Goal: Information Seeking & Learning: Learn about a topic

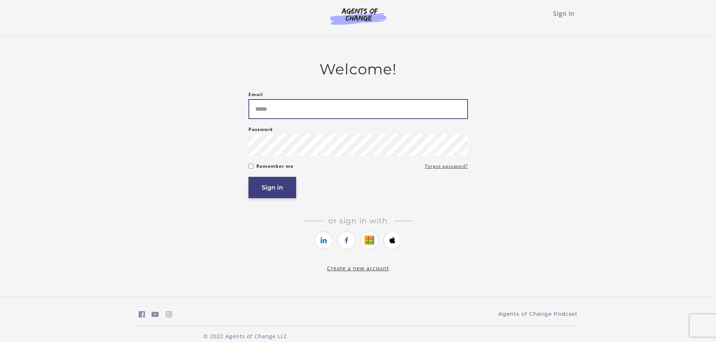
type input "**********"
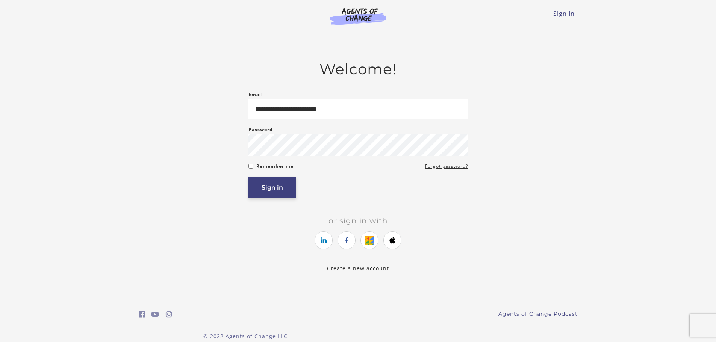
click at [273, 187] on button "Sign in" at bounding box center [272, 187] width 48 height 21
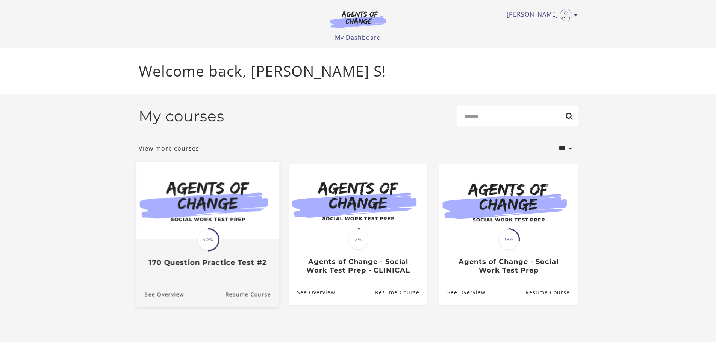
click at [232, 237] on img at bounding box center [207, 200] width 143 height 77
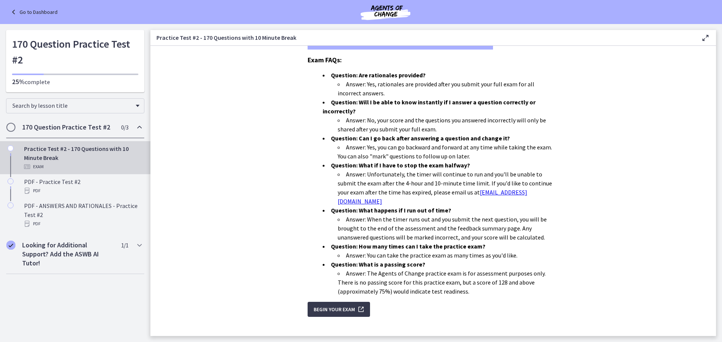
scroll to position [186, 0]
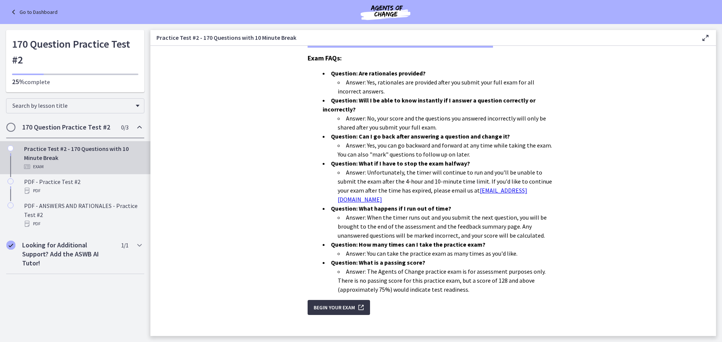
click at [333, 303] on span "Begin Your Exam" at bounding box center [334, 307] width 41 height 9
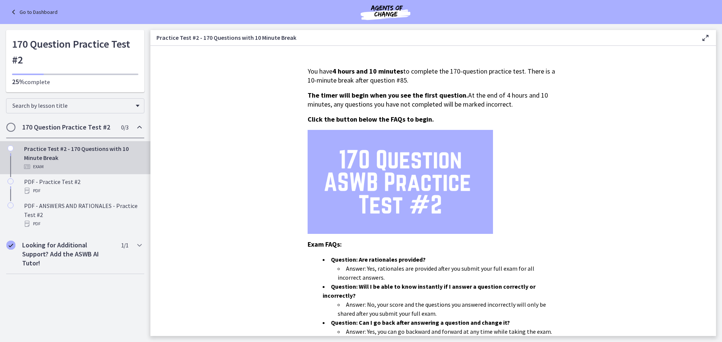
click at [140, 125] on icon "Chapters" at bounding box center [139, 127] width 9 height 9
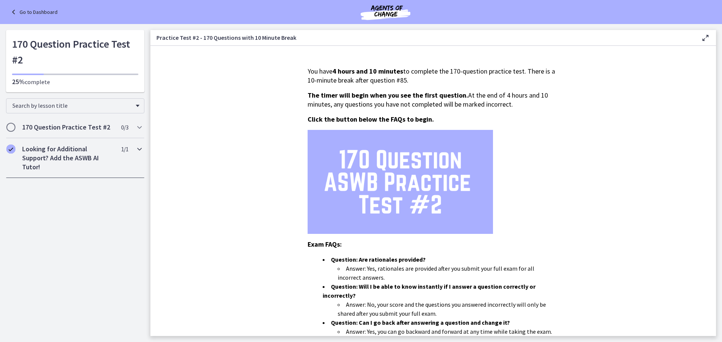
click at [144, 145] on icon "Chapters" at bounding box center [139, 149] width 9 height 9
click at [37, 76] on div "25% complete" at bounding box center [75, 77] width 126 height 19
click at [36, 76] on div "25% complete" at bounding box center [75, 77] width 126 height 19
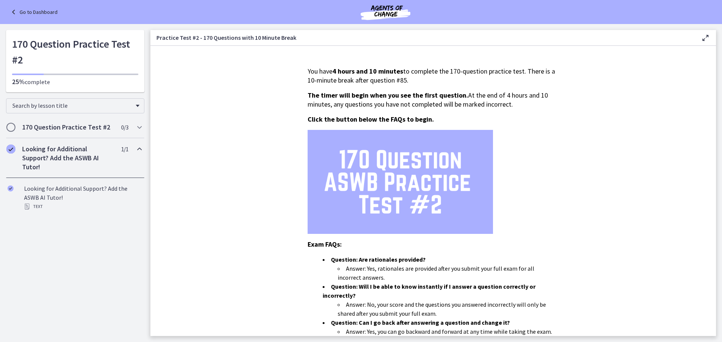
click at [36, 76] on div "25% complete" at bounding box center [75, 77] width 126 height 19
click at [27, 61] on h1 "170 Question Practice Test #2" at bounding box center [75, 52] width 126 height 32
click at [27, 60] on h1 "170 Question Practice Test #2" at bounding box center [75, 52] width 126 height 32
click at [33, 48] on h1 "170 Question Practice Test #2" at bounding box center [75, 52] width 126 height 32
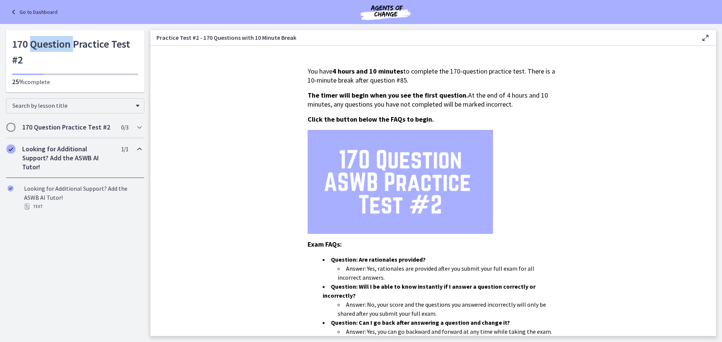
click at [11, 12] on icon at bounding box center [14, 12] width 11 height 9
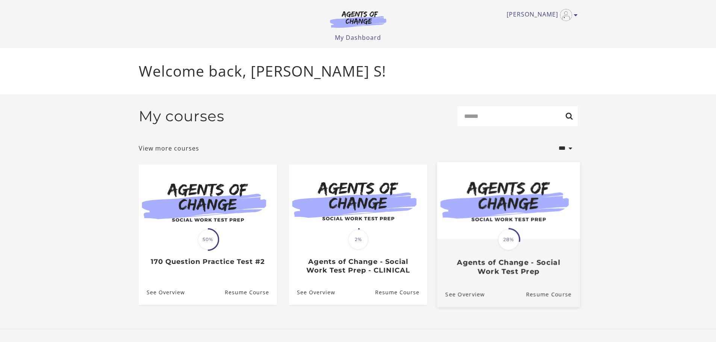
click at [545, 256] on div "Translation missing: en.liquid.partials.dashboard_course_card.progress_descript…" at bounding box center [508, 258] width 143 height 36
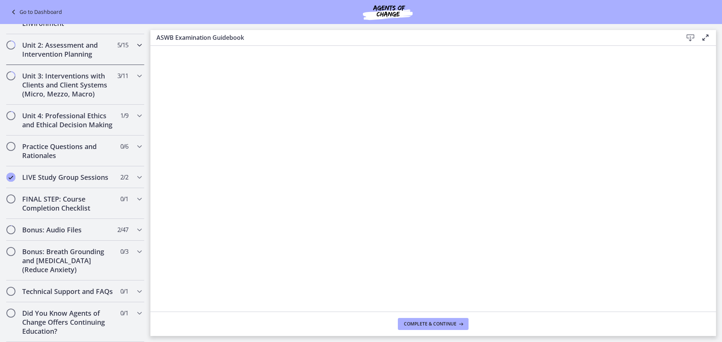
scroll to position [566, 0]
click at [135, 287] on icon "Chapters" at bounding box center [139, 291] width 9 height 9
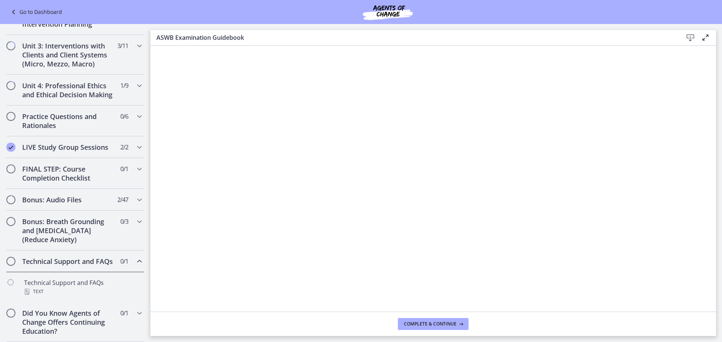
scroll to position [250, 0]
click at [129, 211] on div "Bonus: Breath Grounding and Guided Imagery (Reduce Anxiety) 0 / 3 Completed" at bounding box center [75, 231] width 138 height 40
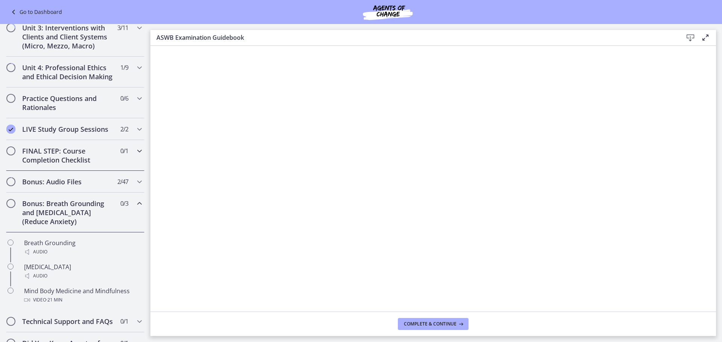
click at [135, 156] on icon "Chapters" at bounding box center [139, 151] width 9 height 9
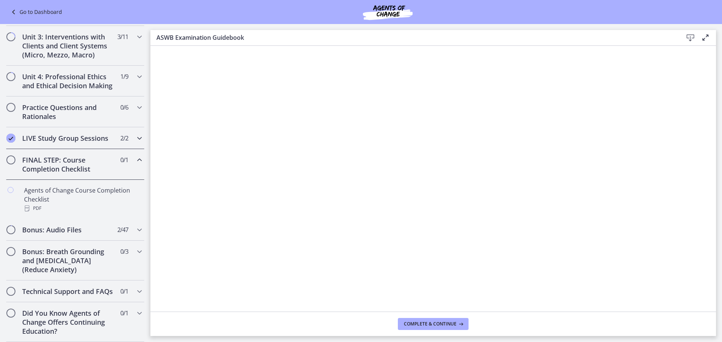
click at [135, 140] on icon "Chapters" at bounding box center [139, 138] width 9 height 9
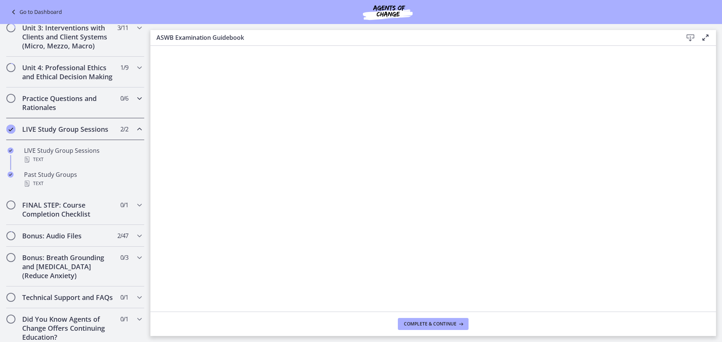
click at [135, 103] on icon "Chapters" at bounding box center [139, 98] width 9 height 9
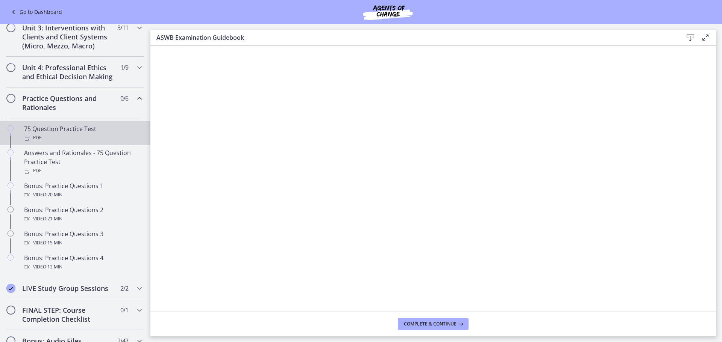
click at [67, 138] on div "75 Question Practice Test PDF" at bounding box center [82, 133] width 117 height 18
click at [704, 37] on icon at bounding box center [705, 37] width 9 height 9
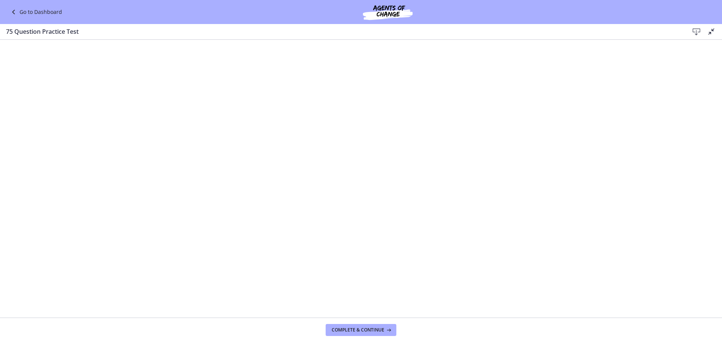
click at [698, 33] on icon at bounding box center [696, 31] width 9 height 9
click at [67, 34] on h3 "75 Question Practice Test" at bounding box center [341, 31] width 671 height 9
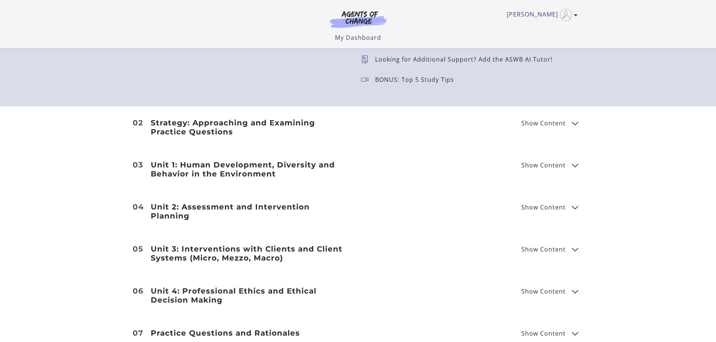
scroll to position [902, 0]
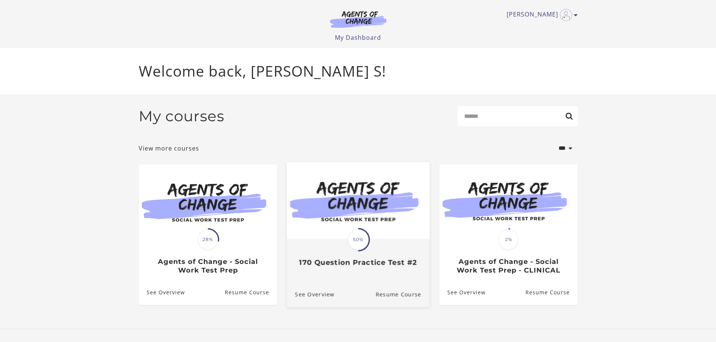
click at [370, 247] on div "Translation missing: en.liquid.partials.dashboard_course_card.progress_descript…" at bounding box center [357, 253] width 143 height 27
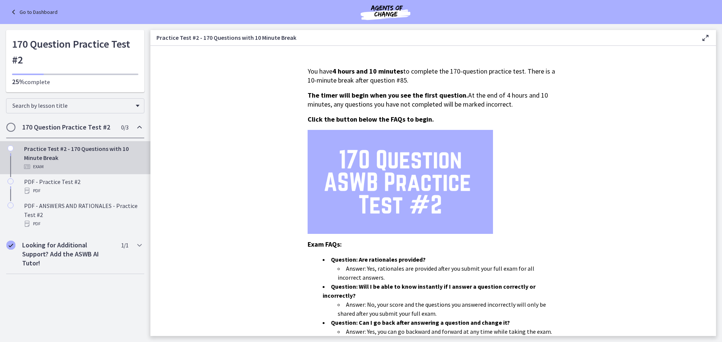
click at [56, 130] on h2 "170 Question Practice Test #2" at bounding box center [68, 127] width 92 height 9
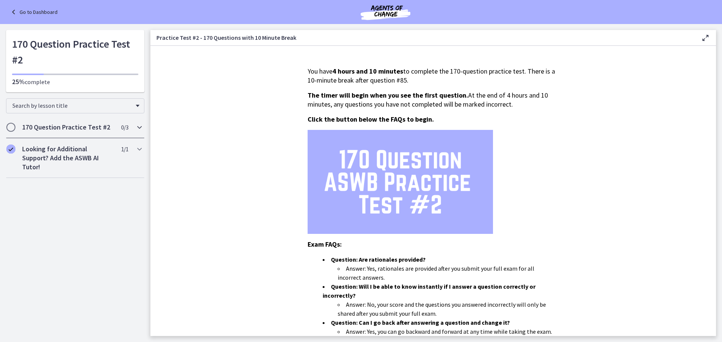
click at [57, 129] on h2 "170 Question Practice Test #2" at bounding box center [68, 127] width 92 height 9
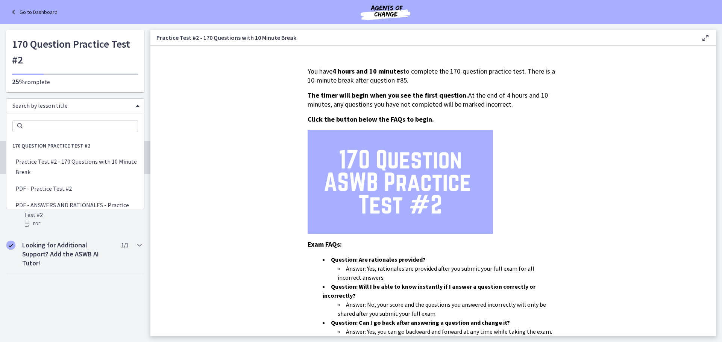
click at [134, 106] on div "Search by lesson title" at bounding box center [75, 105] width 138 height 15
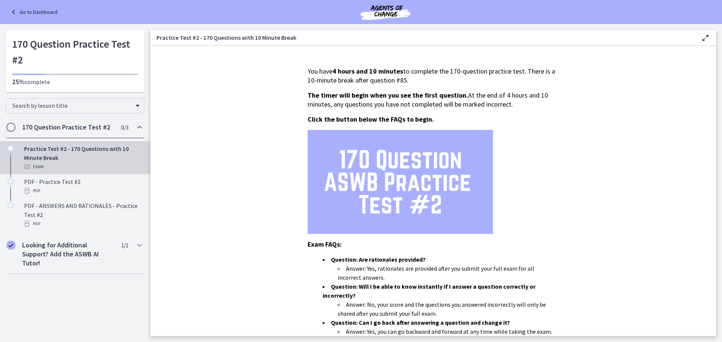
click at [385, 15] on img at bounding box center [385, 12] width 90 height 18
click at [18, 9] on icon at bounding box center [14, 12] width 11 height 9
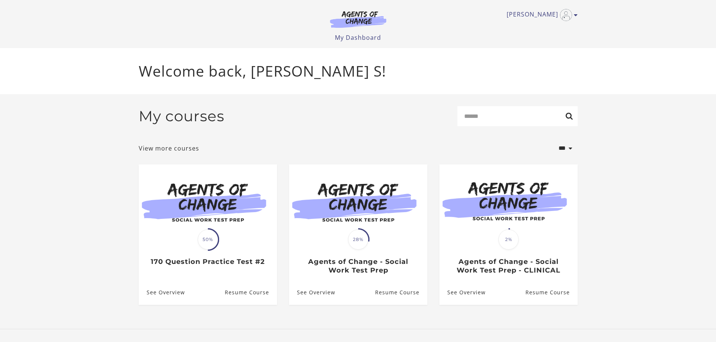
click at [579, 20] on div "Angel S My Account Support Sign Out Toggle menu Menu My Dashboard My Account Su…" at bounding box center [358, 24] width 451 height 48
click at [572, 15] on link "[PERSON_NAME]" at bounding box center [540, 15] width 67 height 12
click at [535, 39] on link "Support" at bounding box center [547, 40] width 66 height 13
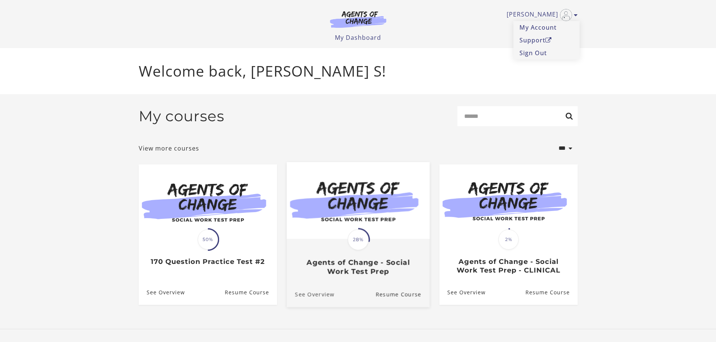
click at [309, 294] on link "See Overview" at bounding box center [310, 294] width 48 height 25
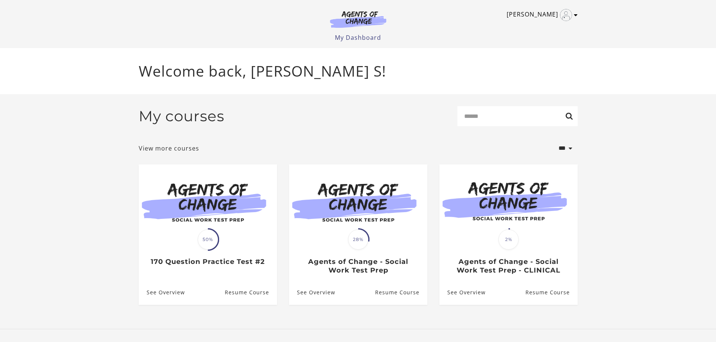
click at [577, 16] on icon "Toggle menu" at bounding box center [576, 15] width 4 height 6
click at [550, 39] on icon "Open in a new window" at bounding box center [548, 40] width 6 height 6
click at [532, 39] on link "Support" at bounding box center [547, 40] width 66 height 13
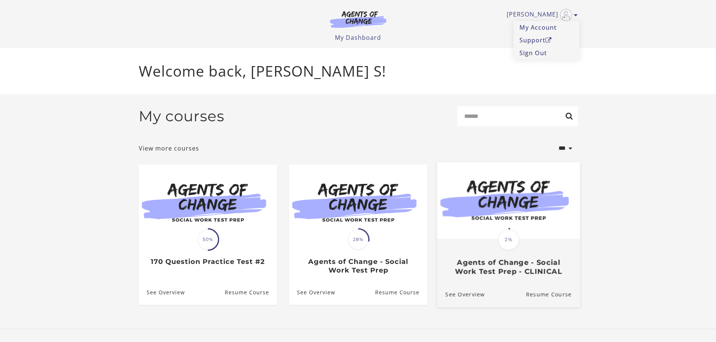
click at [522, 276] on h3 "Agents of Change - Social Work Test Prep - CLINICAL" at bounding box center [508, 267] width 126 height 17
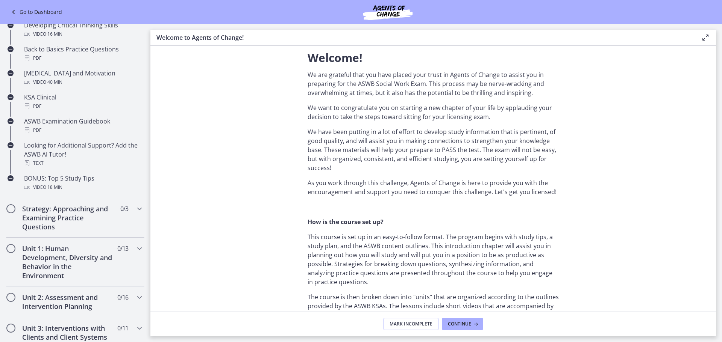
scroll to position [301, 0]
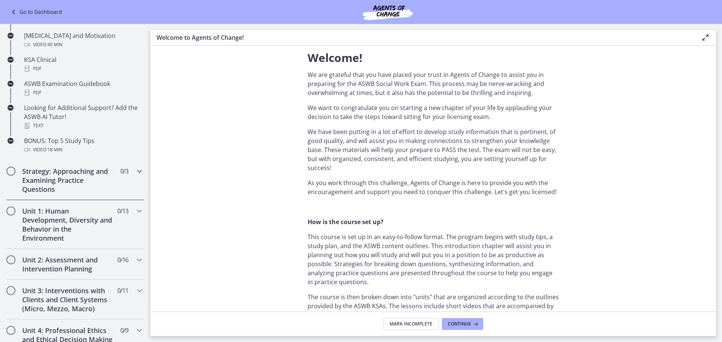
click at [135, 173] on icon "Chapters" at bounding box center [139, 171] width 9 height 9
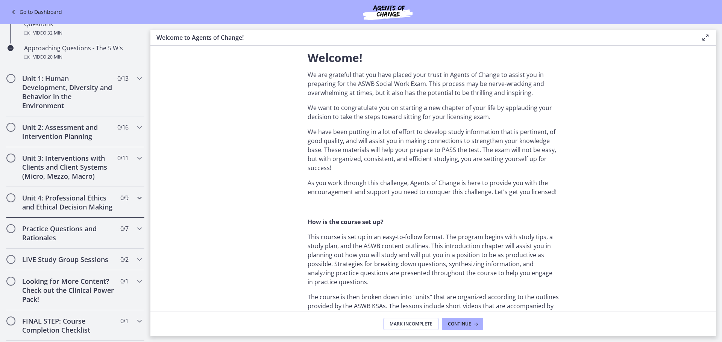
scroll to position [213, 0]
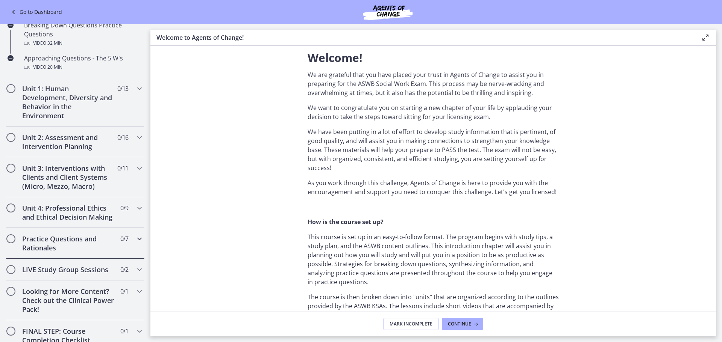
click at [135, 244] on icon "Chapters" at bounding box center [139, 239] width 9 height 9
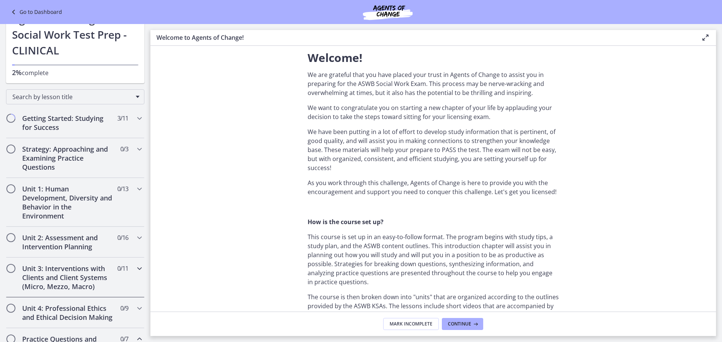
scroll to position [0, 0]
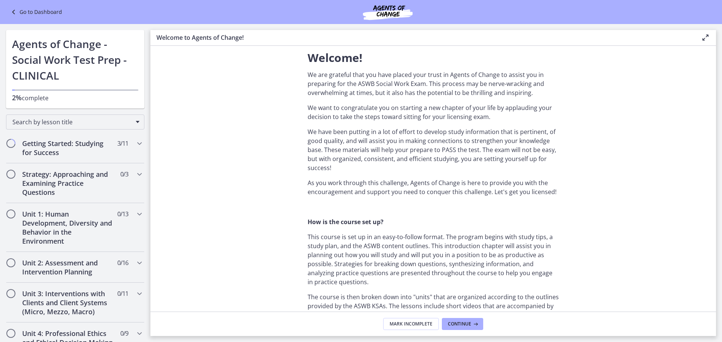
click at [86, 94] on p "2% complete" at bounding box center [75, 97] width 126 height 9
click at [26, 89] on div "2% complete" at bounding box center [75, 92] width 126 height 19
drag, startPoint x: 26, startPoint y: 89, endPoint x: 12, endPoint y: 92, distance: 14.1
click at [26, 90] on div "Chapters" at bounding box center [75, 90] width 126 height 2
click at [14, 96] on span "2%" at bounding box center [17, 97] width 10 height 9
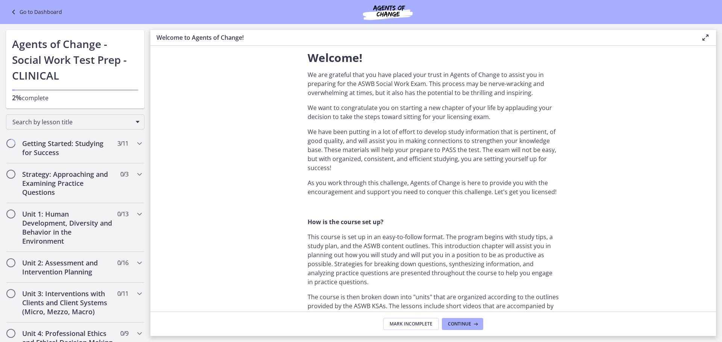
click at [15, 95] on span "2%" at bounding box center [17, 97] width 10 height 9
click at [30, 58] on h1 "Agents of Change - Social Work Test Prep - CLINICAL" at bounding box center [75, 59] width 126 height 47
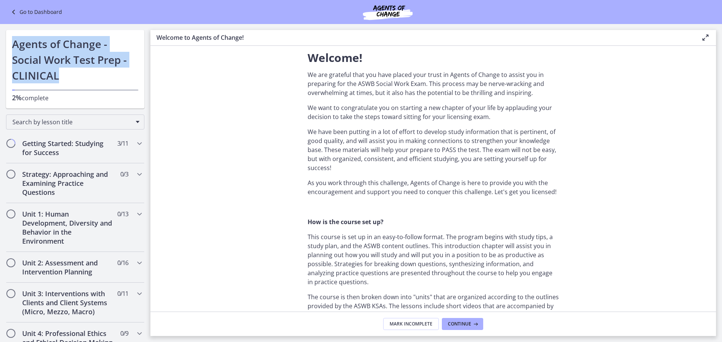
click at [32, 58] on h1 "Agents of Change - Social Work Test Prep - CLINICAL" at bounding box center [75, 59] width 126 height 47
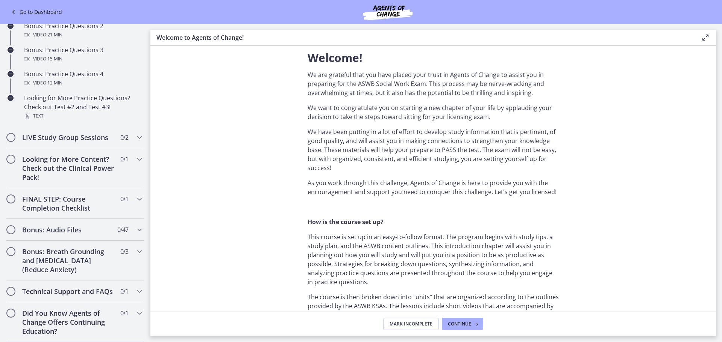
scroll to position [451, 0]
click at [135, 142] on icon "Chapters" at bounding box center [139, 137] width 9 height 9
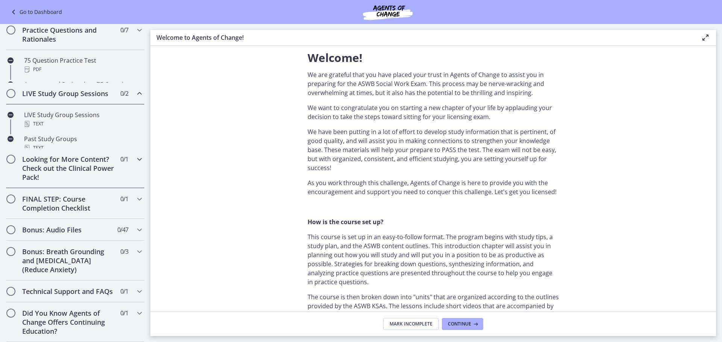
scroll to position [330, 0]
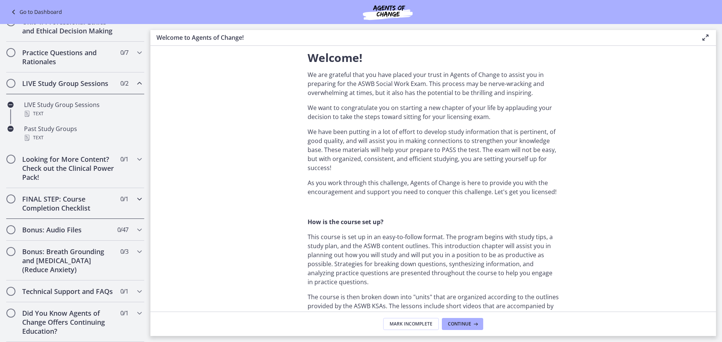
click at [135, 195] on icon "Chapters" at bounding box center [139, 199] width 9 height 9
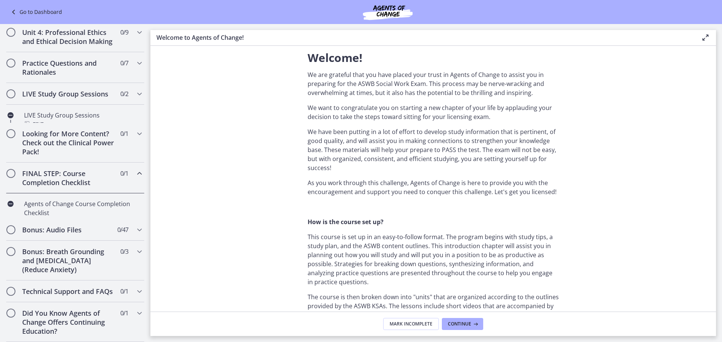
scroll to position [315, 0]
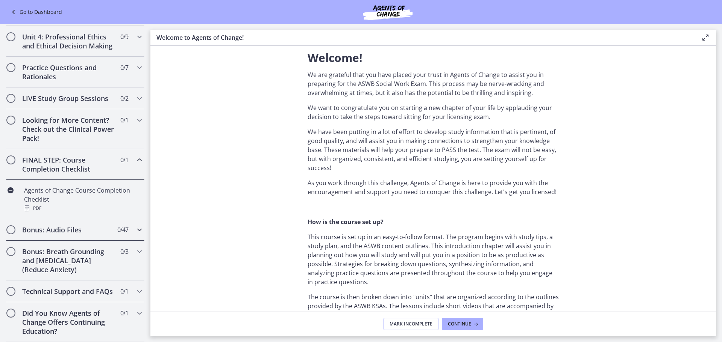
click at [137, 226] on icon "Chapters" at bounding box center [139, 230] width 9 height 9
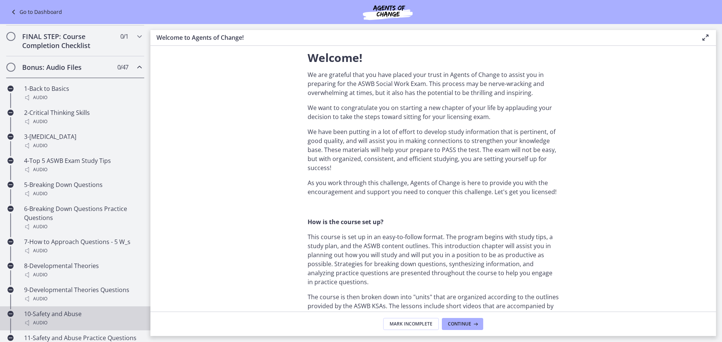
scroll to position [434, 0]
